Goal: Find specific page/section: Find specific page/section

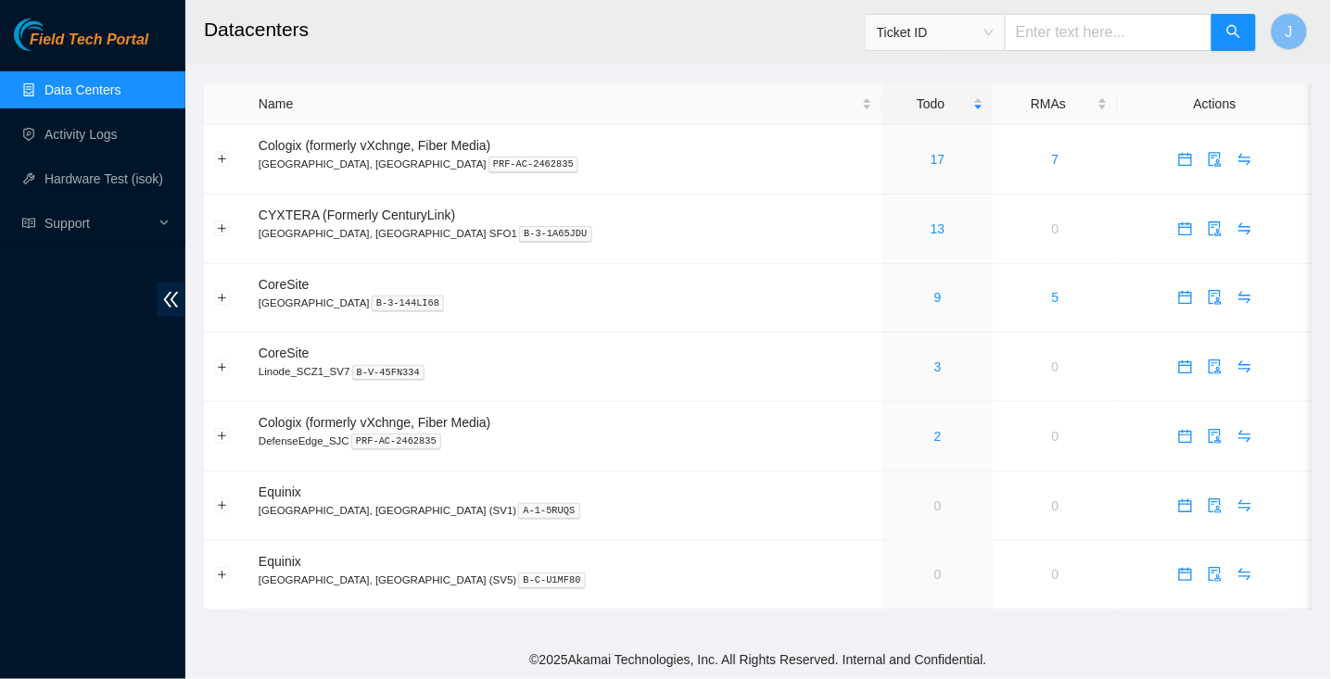
click at [92, 97] on link "Data Centers" at bounding box center [82, 89] width 76 height 15
click at [47, 32] on span "Field Tech Portal" at bounding box center [89, 41] width 119 height 18
click at [931, 228] on link "13" at bounding box center [938, 229] width 15 height 15
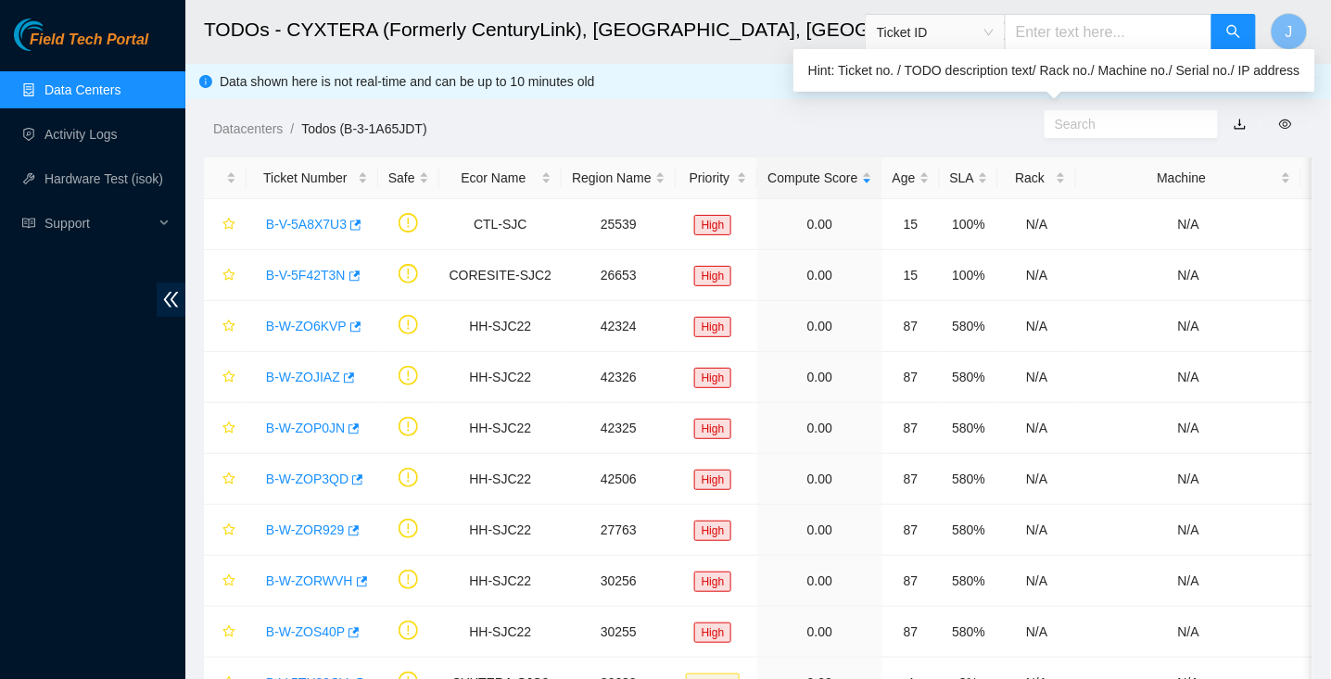
click at [1121, 126] on input "text" at bounding box center [1124, 124] width 138 height 20
